Goal: Understand process/instructions

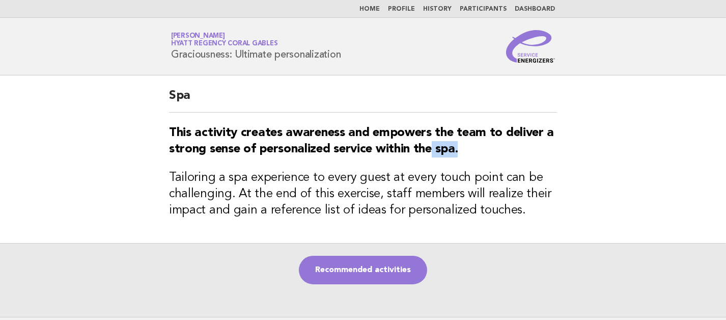
drag, startPoint x: 474, startPoint y: 156, endPoint x: 433, endPoint y: 150, distance: 40.8
click at [433, 150] on h3 "This activity creates awareness and empowers the team to deliver a strong sense…" at bounding box center [363, 141] width 388 height 33
click at [513, 154] on h3 "This activity creates awareness and empowers the team to deliver a strong sense…" at bounding box center [363, 141] width 388 height 33
click at [381, 275] on link "Recommended activities" at bounding box center [363, 270] width 128 height 29
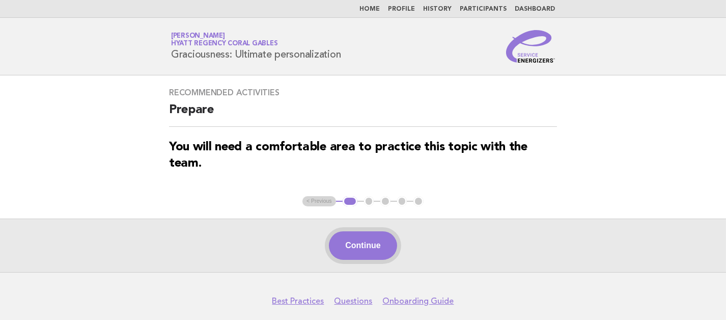
click at [376, 244] on button "Continue" at bounding box center [363, 245] width 68 height 29
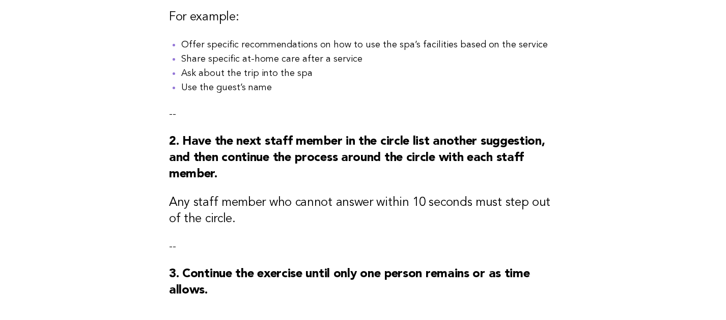
scroll to position [254, 0]
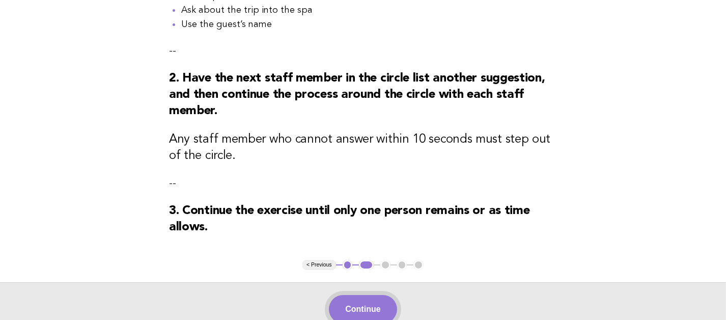
click at [367, 307] on button "Continue" at bounding box center [363, 309] width 68 height 29
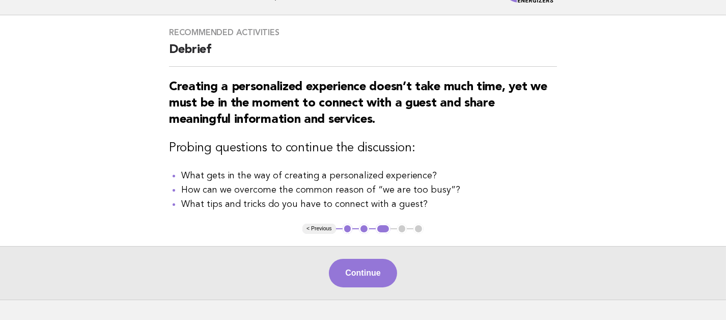
scroll to position [63, 0]
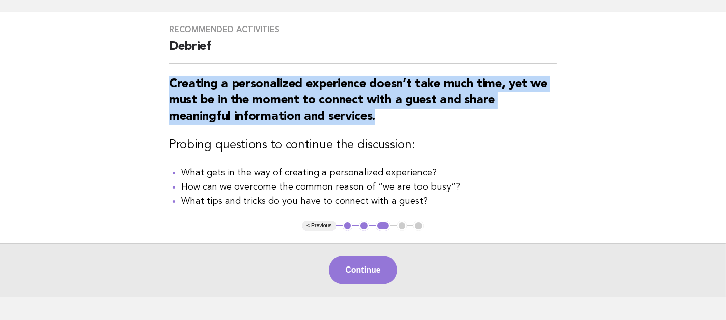
drag, startPoint x: 395, startPoint y: 124, endPoint x: 142, endPoint y: 75, distance: 257.8
click at [142, 75] on main "Recommended activities Debrief Creating a personalized experience doesn’t take …" at bounding box center [363, 154] width 726 height 284
click at [423, 114] on h3 "Creating a personalized experience doesn’t take much time, yet we must be in th…" at bounding box center [363, 100] width 388 height 49
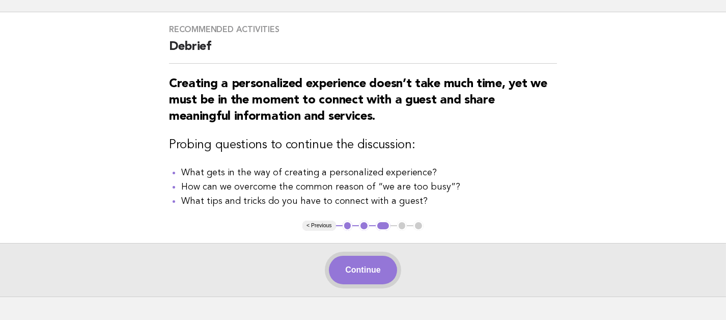
click at [365, 284] on button "Continue" at bounding box center [363, 270] width 68 height 29
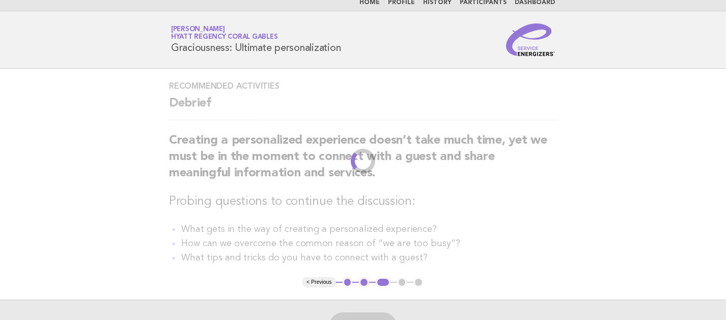
scroll to position [0, 0]
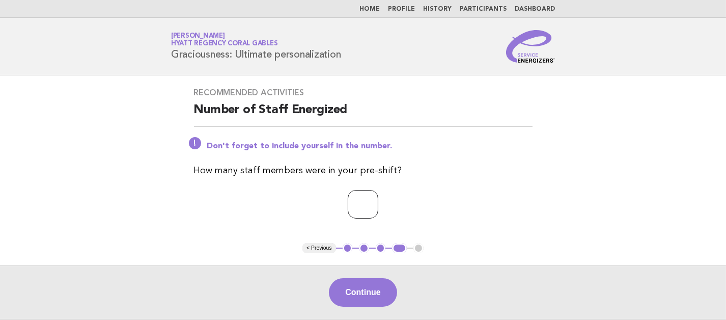
click at [378, 201] on input "*" at bounding box center [363, 204] width 31 height 29
type input "*"
click at [378, 201] on input "*" at bounding box center [363, 204] width 31 height 29
click at [375, 290] on button "Continue" at bounding box center [363, 292] width 68 height 29
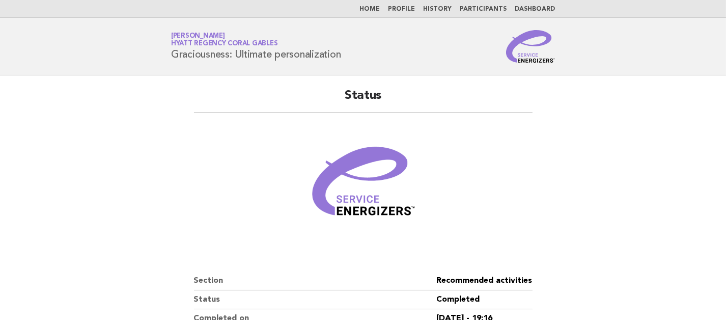
click at [380, 9] on link "Home" at bounding box center [370, 9] width 20 height 6
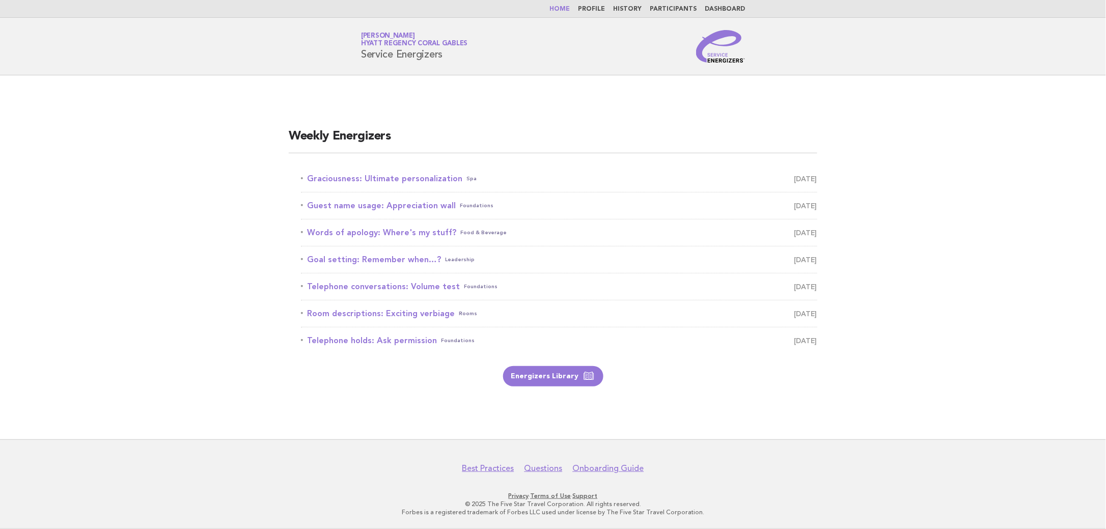
click at [726, 122] on main "Weekly Energizers Graciousness: Ultimate personalization Spa October 1 Guest na…" at bounding box center [553, 257] width 1106 height 364
